Goal: Check status: Check status

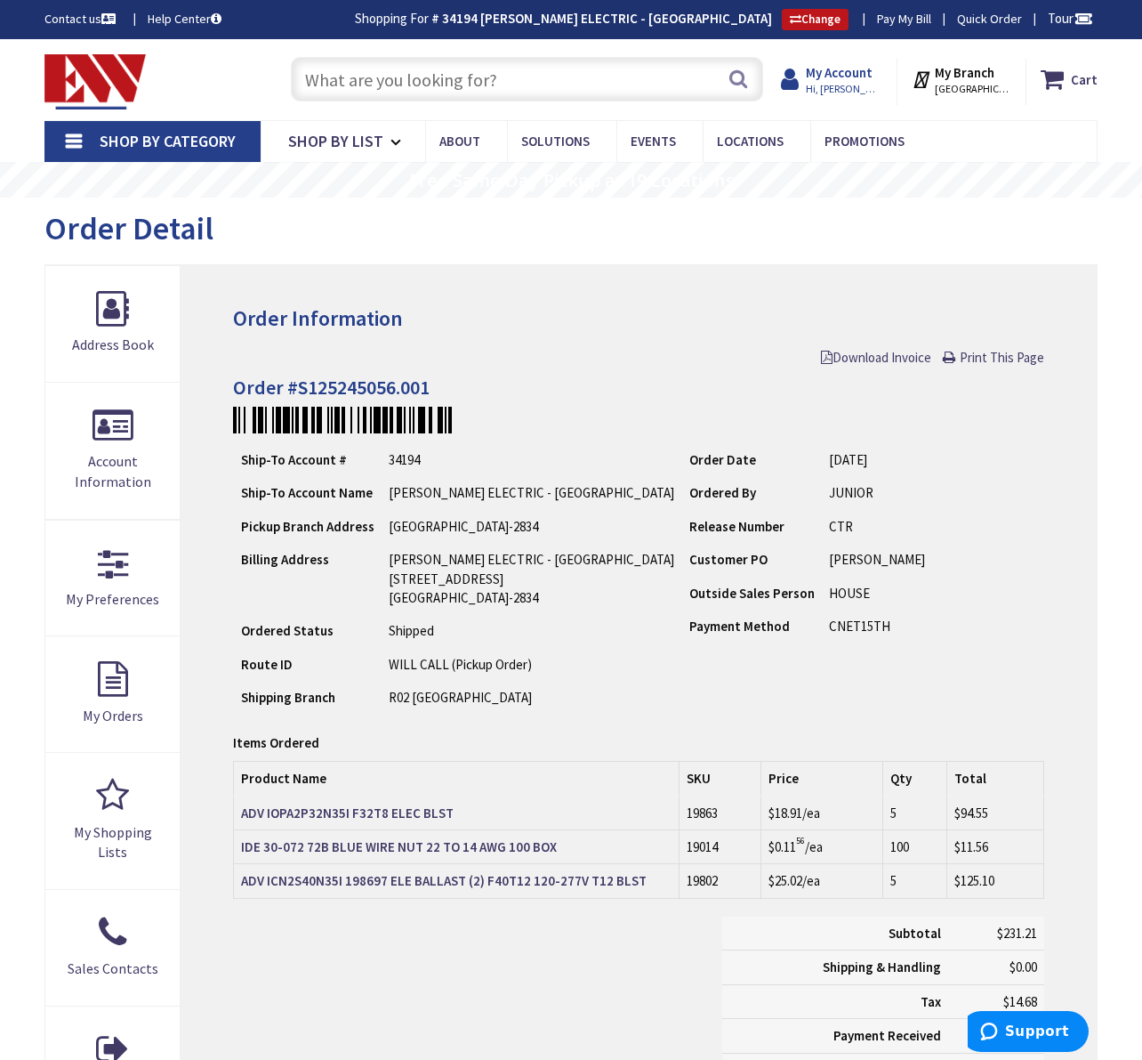
click at [840, 78] on strong "My Account" at bounding box center [839, 72] width 67 height 17
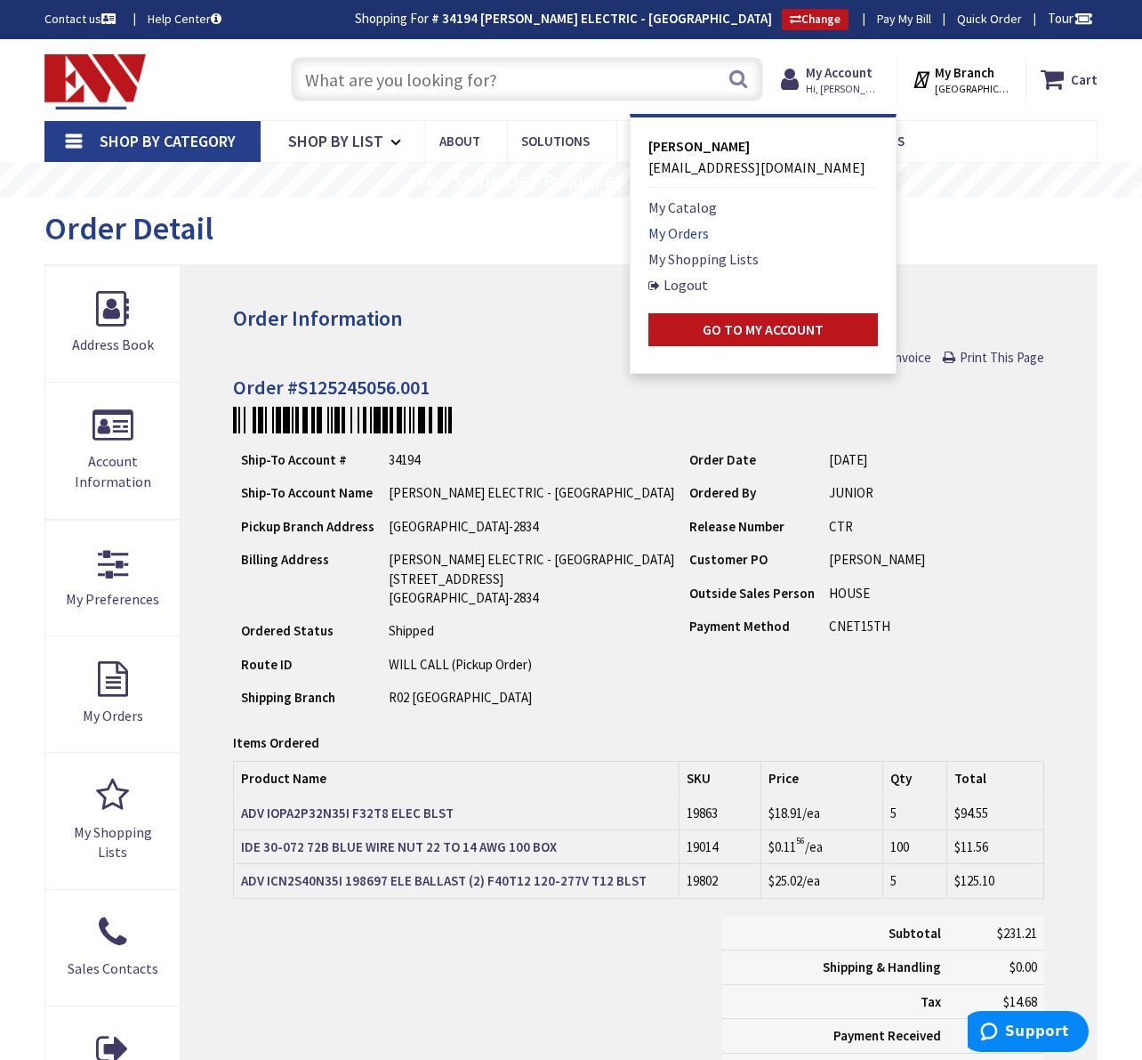
click at [671, 230] on link "My Orders" at bounding box center [679, 232] width 61 height 21
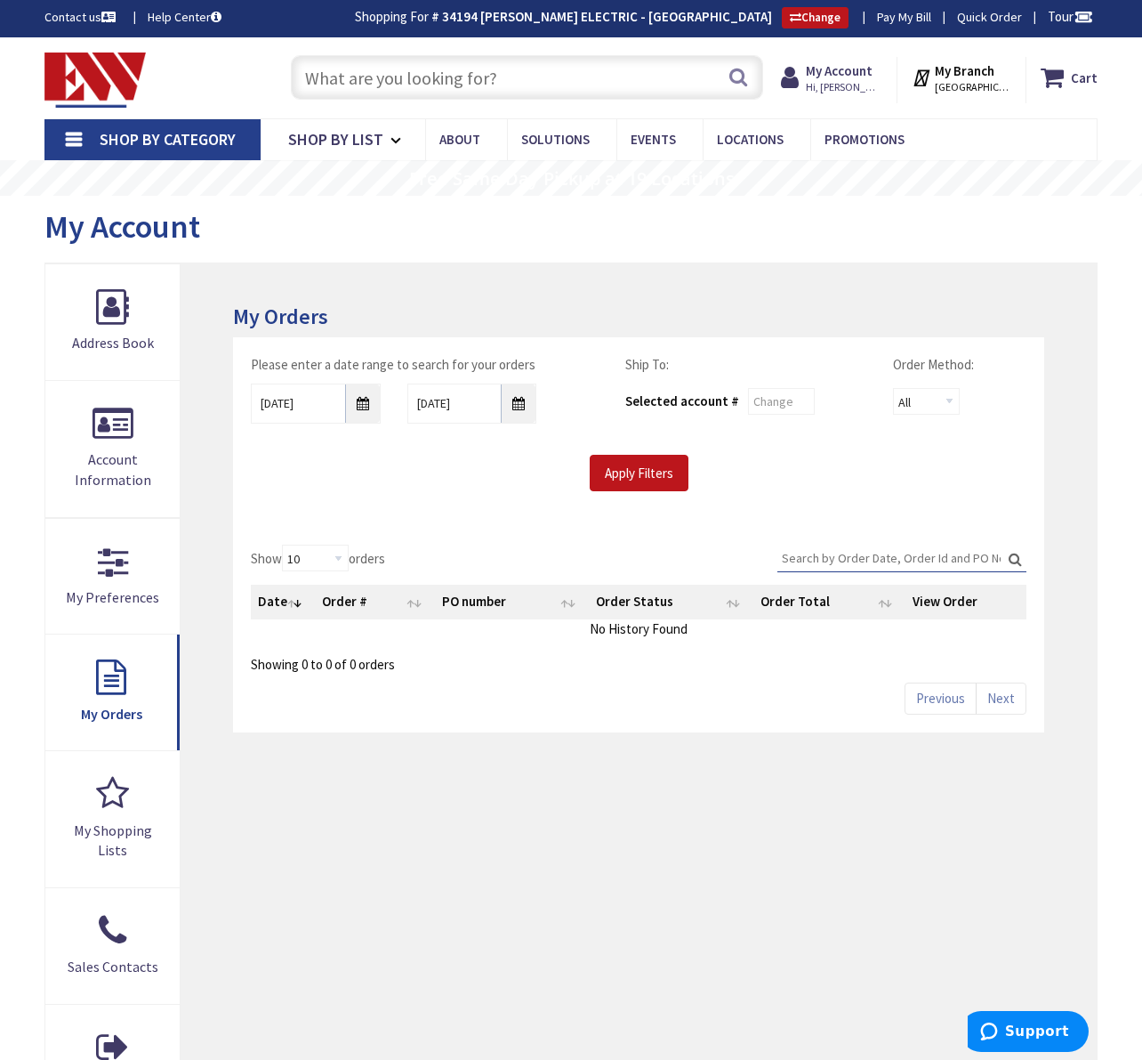
scroll to position [2, 0]
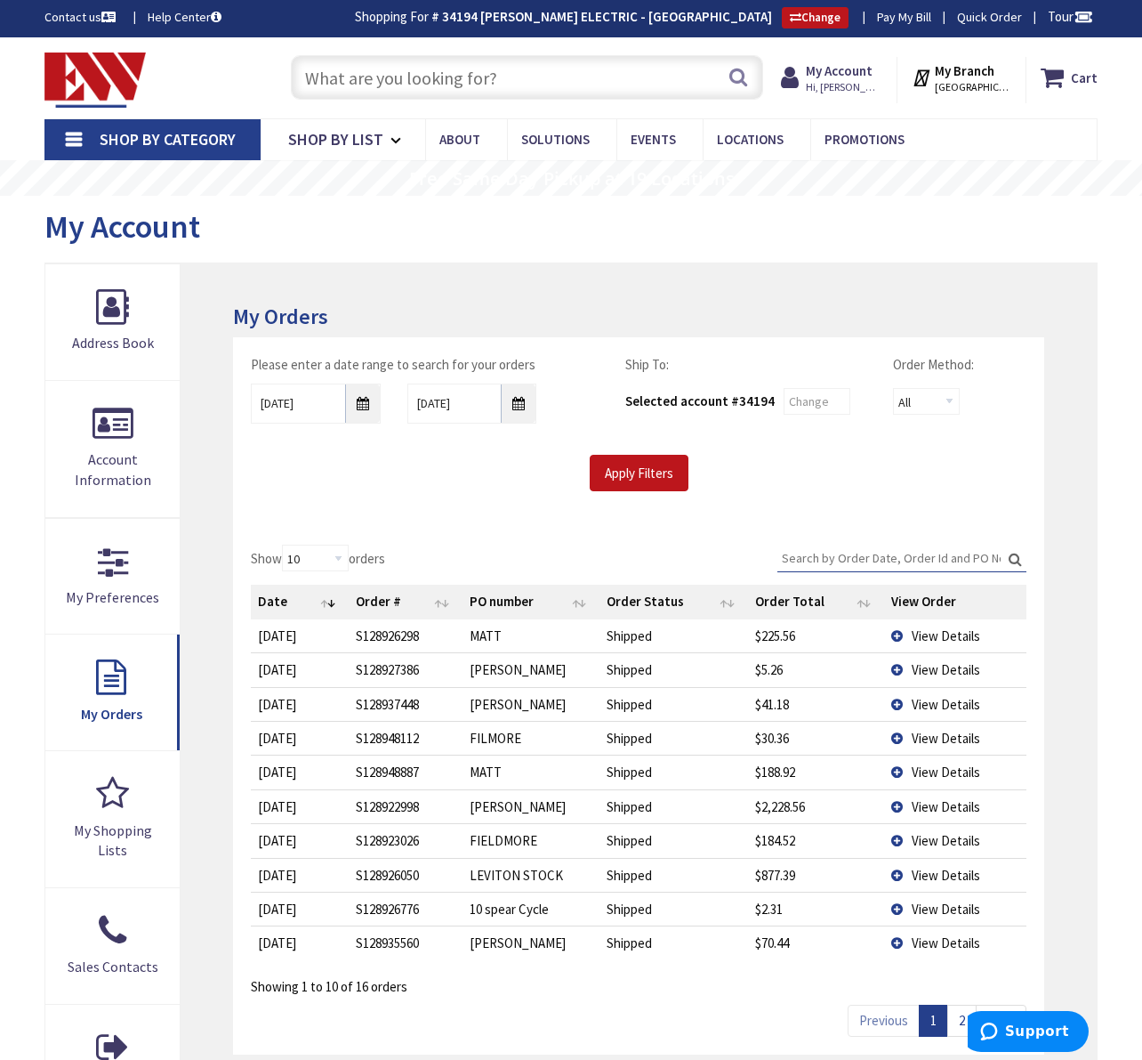
click at [898, 630] on td "View Details" at bounding box center [954, 635] width 141 height 33
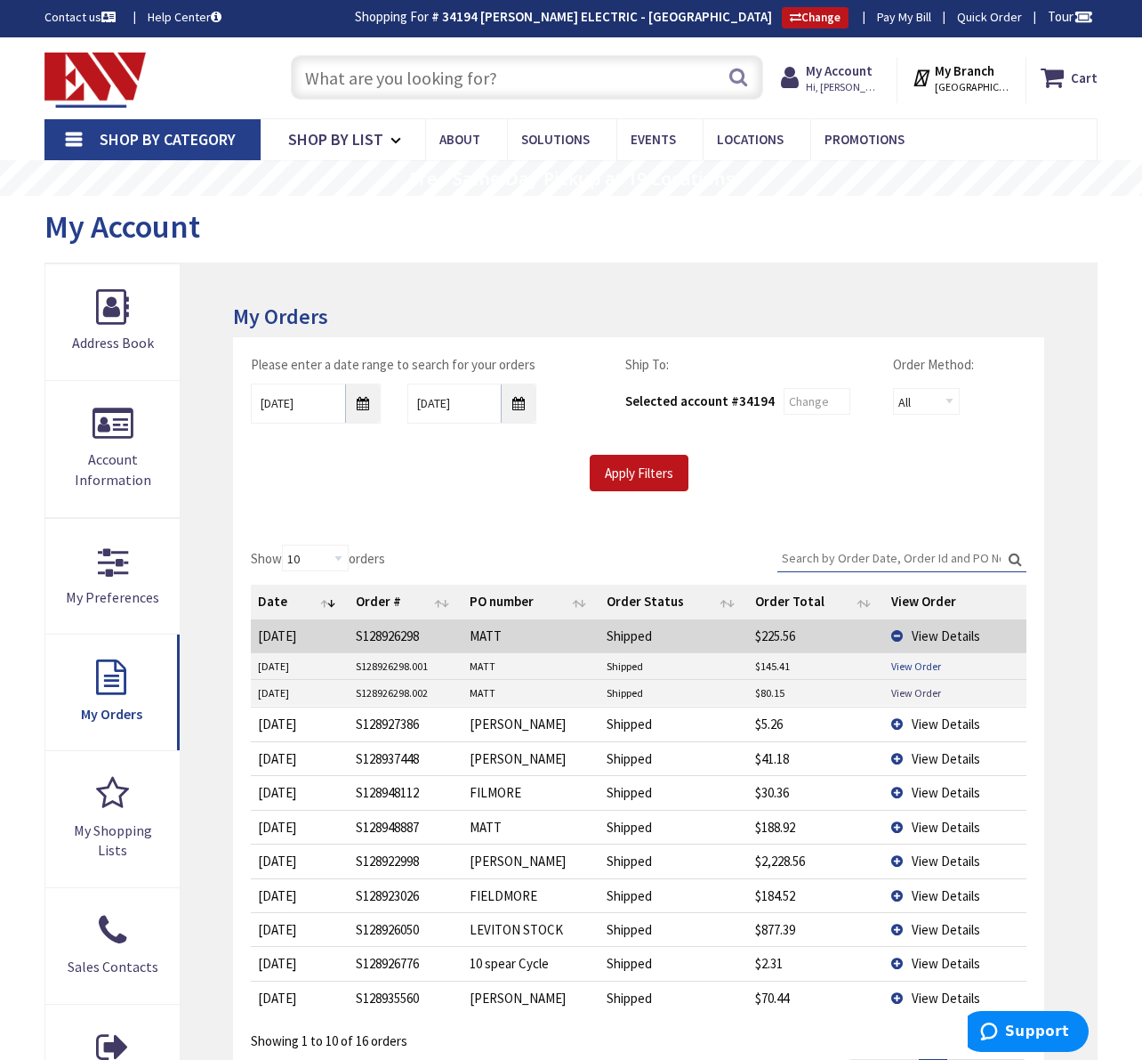
click at [900, 663] on link "View Order" at bounding box center [916, 665] width 50 height 15
click at [915, 686] on link "View Order" at bounding box center [916, 692] width 50 height 15
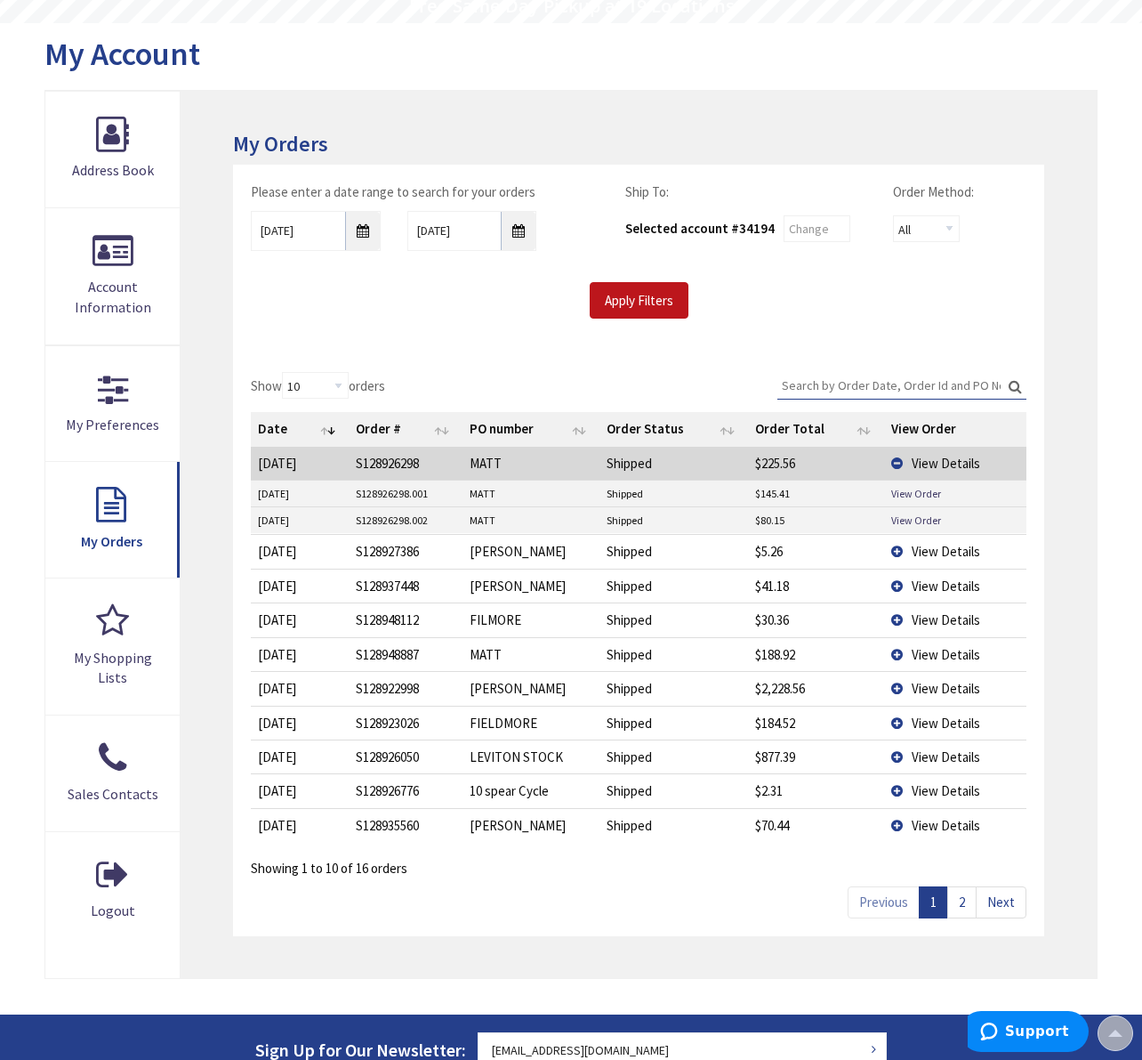
scroll to position [176, 0]
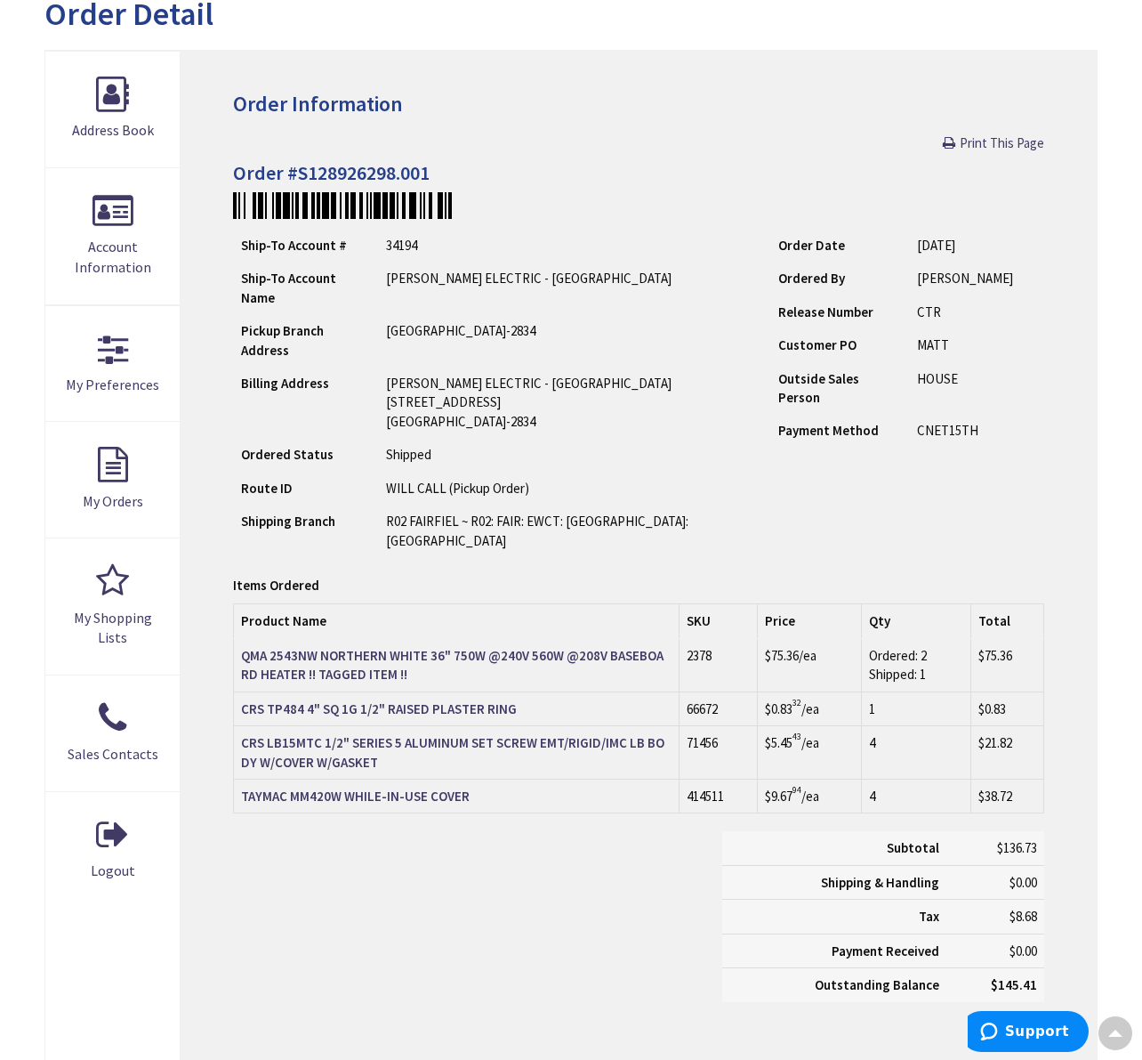
scroll to position [220, 0]
